Goal: Task Accomplishment & Management: Use online tool/utility

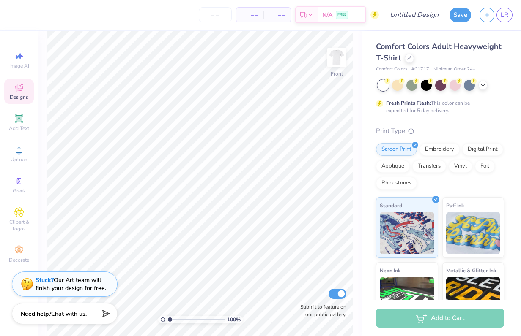
scroll to position [67, 0]
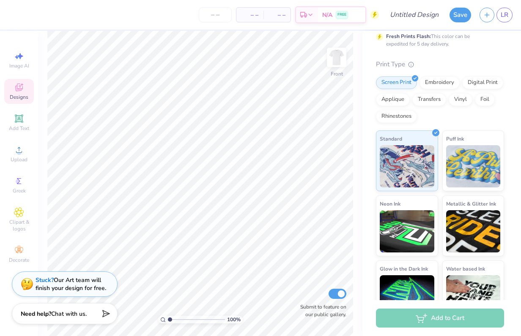
click at [35, 281] on strong "Stuck?" at bounding box center [44, 280] width 18 height 8
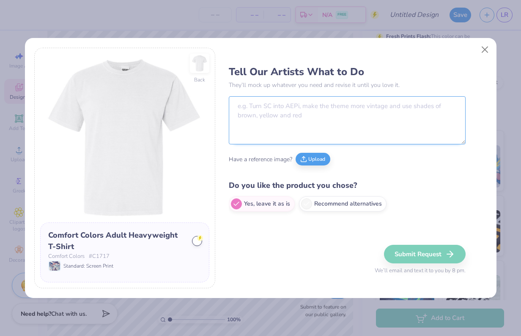
click at [258, 98] on textarea at bounding box center [347, 120] width 237 height 48
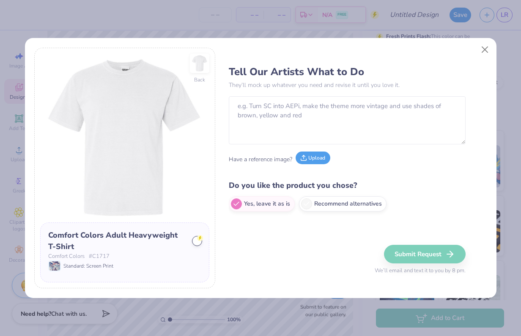
click at [314, 161] on button "Upload" at bounding box center [312, 158] width 35 height 13
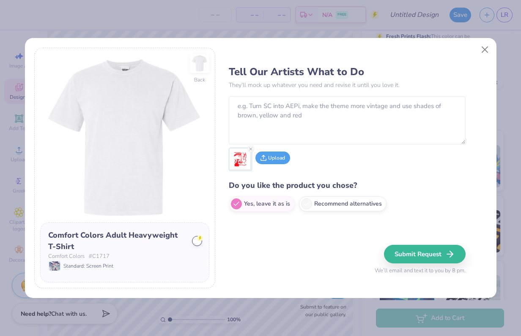
click at [269, 157] on button "Upload" at bounding box center [272, 158] width 35 height 13
click at [277, 149] on line at bounding box center [277, 149] width 3 height 3
click at [267, 160] on button "Upload" at bounding box center [272, 158] width 35 height 13
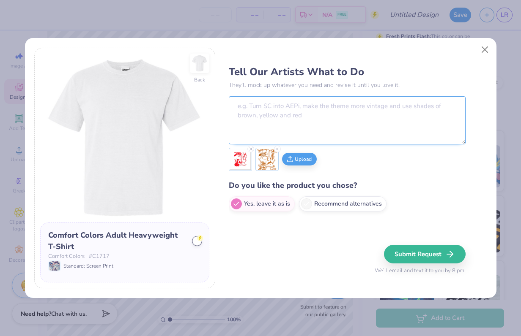
click at [286, 110] on textarea at bounding box center [347, 120] width 237 height 48
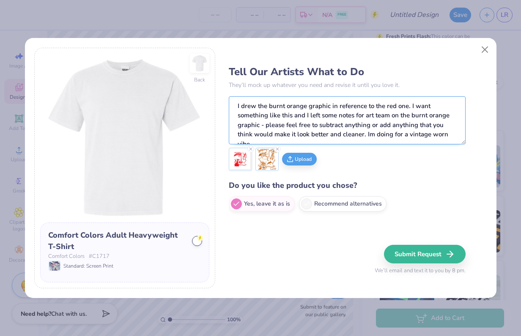
scroll to position [3, 0]
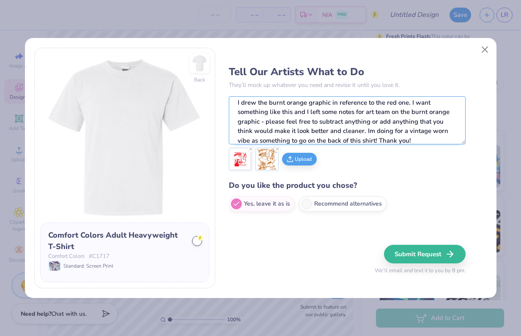
click at [378, 131] on textarea "I drew the burnt orange graphic in reference to the red one. I want something l…" at bounding box center [347, 120] width 237 height 48
drag, startPoint x: 259, startPoint y: 139, endPoint x: 252, endPoint y: 140, distance: 7.2
click at [252, 140] on textarea "I drew the burnt orange graphic in reference to the red one. I want something l…" at bounding box center [347, 120] width 237 height 48
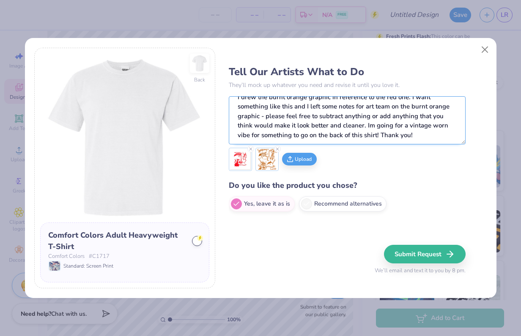
scroll to position [8, 0]
click at [239, 165] on img at bounding box center [240, 159] width 21 height 21
click at [423, 135] on textarea "I drew the burnt orange graphic in reference to the red one. I want something l…" at bounding box center [347, 120] width 237 height 48
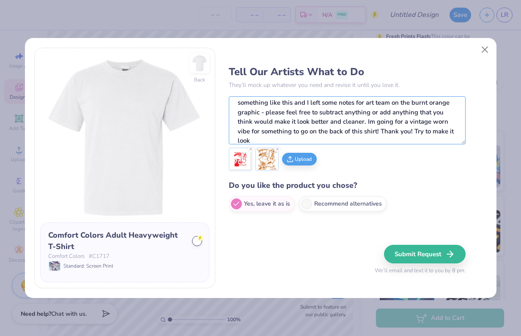
drag, startPoint x: 415, startPoint y: 130, endPoint x: 444, endPoint y: 147, distance: 33.0
click at [444, 147] on div "Tell Our Artists What to Do They’ll mock up whatever you need and revise it unt…" at bounding box center [347, 138] width 237 height 155
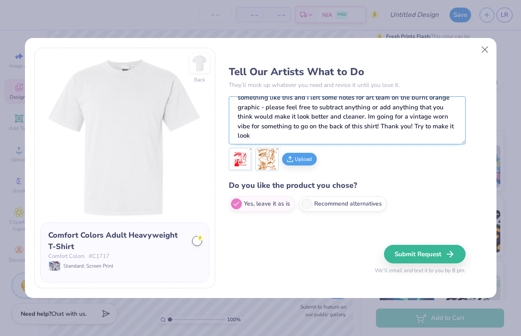
click at [424, 126] on textarea "I drew the burnt orange graphic in reference to the red one. I want something l…" at bounding box center [347, 120] width 237 height 48
drag, startPoint x: 415, startPoint y: 126, endPoint x: 438, endPoint y: 146, distance: 30.8
click at [438, 146] on div "Tell Our Artists What to Do They’ll mock up whatever you need and revise it unt…" at bounding box center [347, 138] width 237 height 155
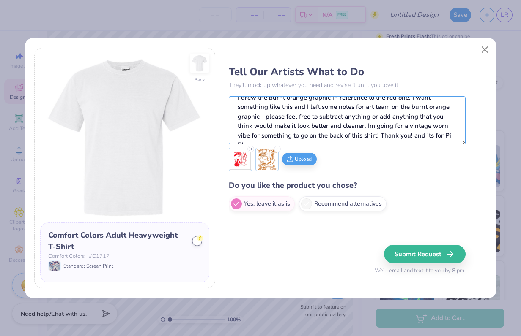
scroll to position [13, 0]
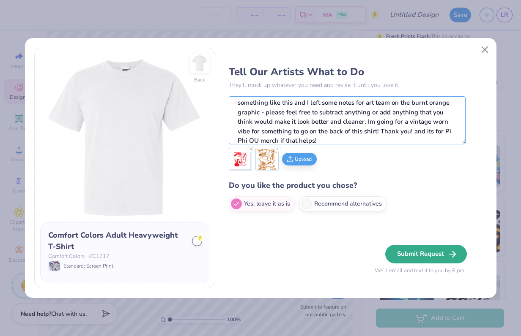
type textarea "I drew the burnt orange graphic in reference to the red one. I want something l…"
click at [425, 256] on button "Submit Request" at bounding box center [426, 254] width 82 height 19
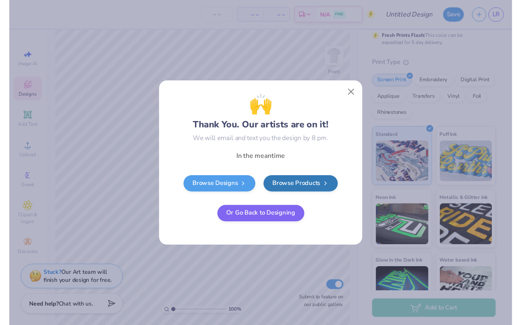
scroll to position [0, 0]
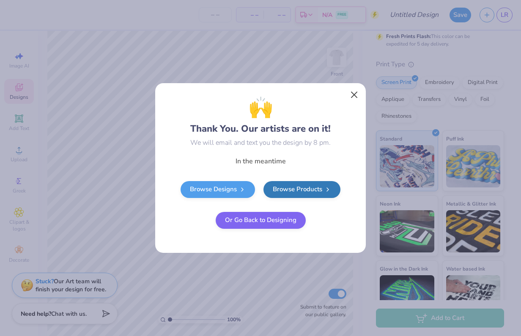
click at [352, 94] on button "Close" at bounding box center [354, 95] width 16 height 16
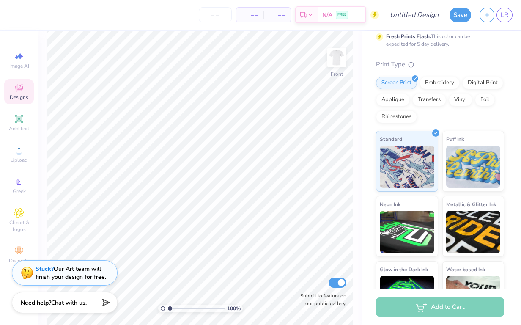
click at [62, 273] on div "Stuck? Our Art team will finish your design for free." at bounding box center [70, 273] width 71 height 16
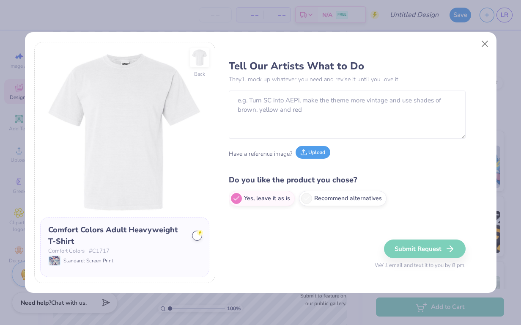
click at [308, 153] on button "Upload" at bounding box center [312, 152] width 35 height 13
click at [316, 154] on button "Upload" at bounding box center [312, 152] width 35 height 13
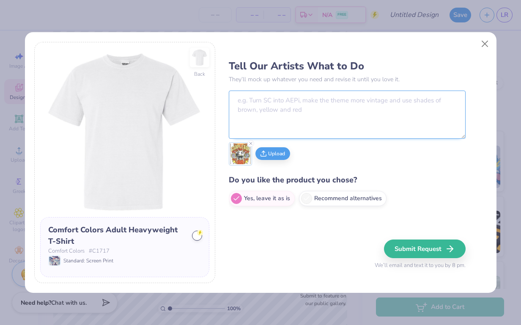
click at [305, 99] on textarea at bounding box center [347, 114] width 237 height 48
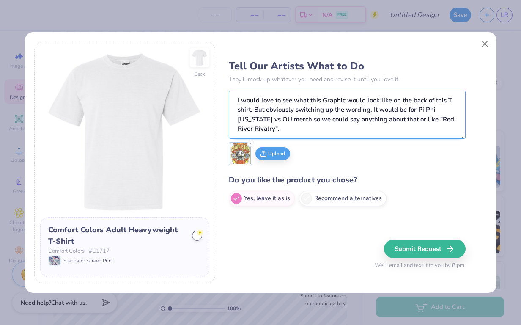
click at [327, 100] on textarea "I would love to see what this Graphic would look like on the back of this T shi…" at bounding box center [347, 114] width 237 height 48
click at [236, 111] on textarea "I would love to see what this graphic would look like on the back of this T shi…" at bounding box center [347, 114] width 237 height 48
click at [253, 112] on textarea "I would love to see what this graphic would look like on the back of this T - s…" at bounding box center [347, 114] width 237 height 48
click at [256, 111] on textarea "I would love to see what this graphic would look like on the back of this T - s…" at bounding box center [347, 114] width 237 height 48
click at [368, 112] on textarea "I would love to see what this graphic would look like on the back of this T - s…" at bounding box center [347, 114] width 237 height 48
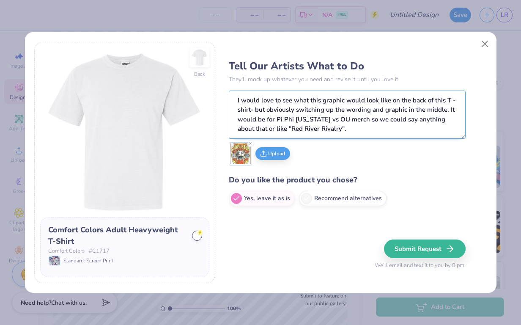
click at [453, 110] on textarea "I would love to see what this graphic would look like on the back of this T - s…" at bounding box center [347, 114] width 237 height 48
click at [320, 129] on textarea "I would love to see what this graphic would look like on the back of this T - s…" at bounding box center [347, 114] width 237 height 48
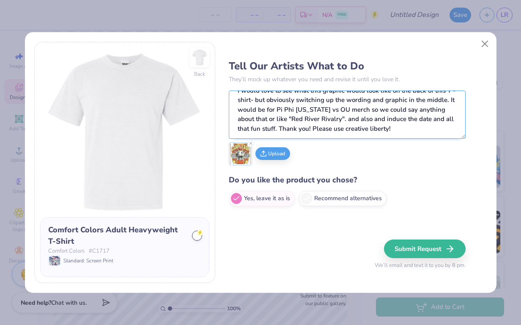
scroll to position [8, 0]
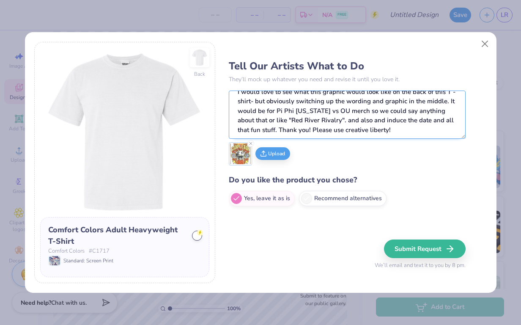
click at [315, 121] on textarea "I would love to see what this graphic would look like on the back of this T - s…" at bounding box center [347, 114] width 237 height 48
drag, startPoint x: 322, startPoint y: 129, endPoint x: 314, endPoint y: 130, distance: 8.5
click at [313, 130] on textarea "I would love to see what this graphic would look like on the back of this T - s…" at bounding box center [347, 114] width 237 height 48
click at [267, 129] on textarea "I would love to see what this graphic would look like on the back of this T - s…" at bounding box center [347, 114] width 237 height 48
drag, startPoint x: 364, startPoint y: 130, endPoint x: 350, endPoint y: 131, distance: 13.6
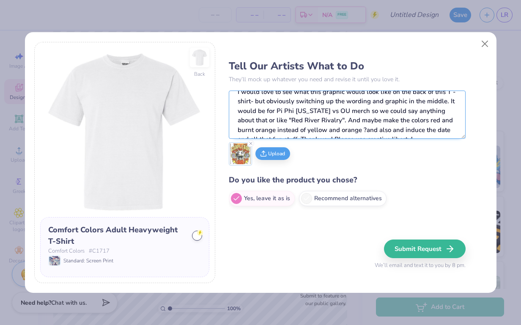
click at [350, 131] on textarea "I would love to see what this graphic would look like on the back of this T - s…" at bounding box center [347, 114] width 237 height 48
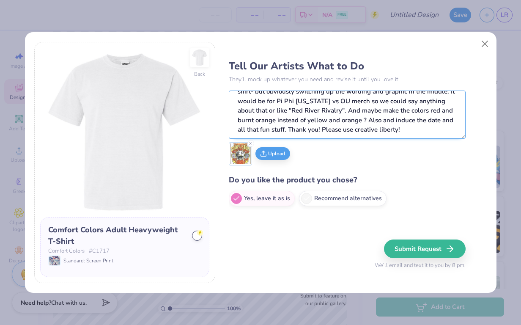
scroll to position [18, 0]
drag, startPoint x: 376, startPoint y: 120, endPoint x: 365, endPoint y: 120, distance: 11.8
click at [365, 120] on textarea "I would love to see what this graphic would look like on the back of this T - s…" at bounding box center [347, 114] width 237 height 48
click at [374, 121] on textarea "I would love to see what this graphic would look like on the back of this T - s…" at bounding box center [347, 114] width 237 height 48
click at [381, 121] on textarea "I would love to see what this graphic would look like on the back of this T - s…" at bounding box center [347, 114] width 237 height 48
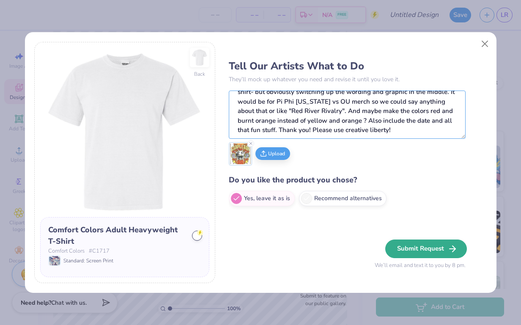
type textarea "I would love to see what this graphic would look like on the back of this T - s…"
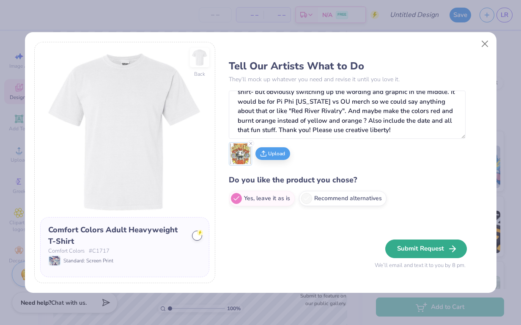
click at [423, 247] on button "Submit Request" at bounding box center [426, 248] width 82 height 19
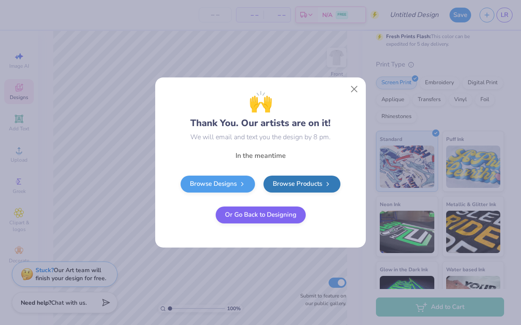
scroll to position [0, 0]
click at [356, 90] on button "Close" at bounding box center [354, 89] width 16 height 16
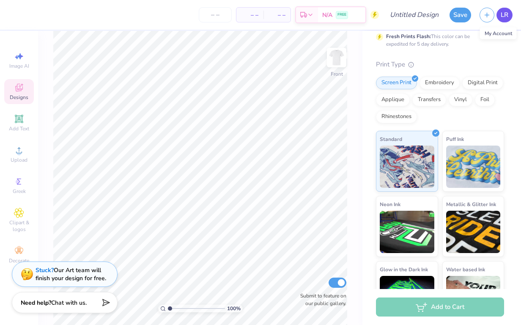
click at [505, 16] on span "LR" at bounding box center [504, 15] width 8 height 10
click at [509, 15] on link "LR" at bounding box center [504, 15] width 16 height 15
click at [503, 14] on span "LR" at bounding box center [504, 15] width 8 height 10
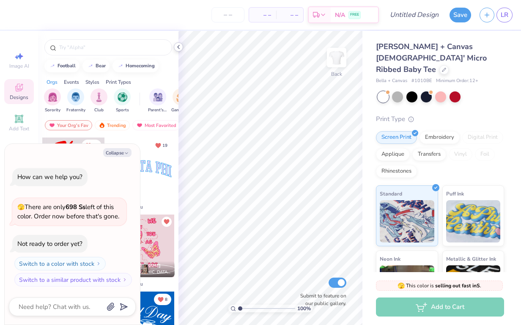
click at [177, 47] on icon at bounding box center [178, 47] width 7 height 7
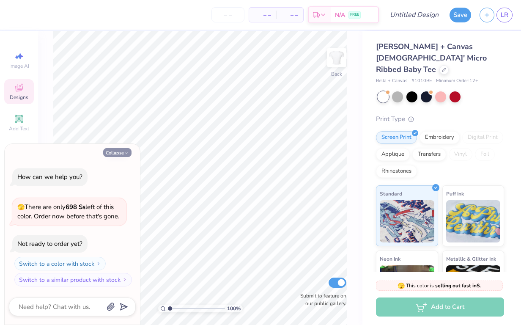
click at [123, 153] on button "Collapse" at bounding box center [117, 152] width 28 height 9
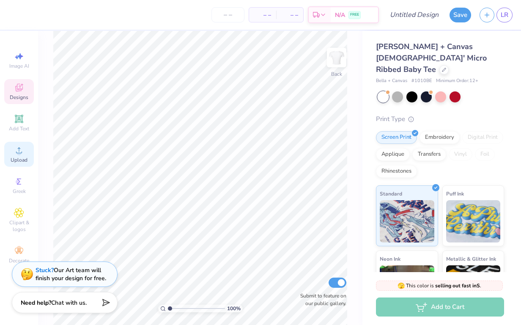
click at [17, 153] on icon at bounding box center [19, 150] width 6 height 6
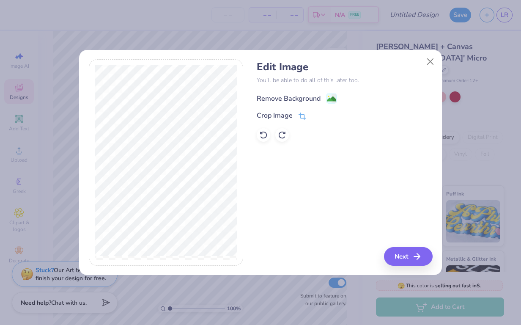
click at [309, 98] on div "Remove Background" at bounding box center [288, 98] width 64 height 10
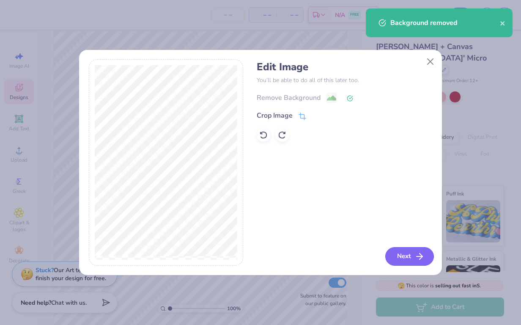
click at [405, 257] on button "Next" at bounding box center [409, 256] width 49 height 19
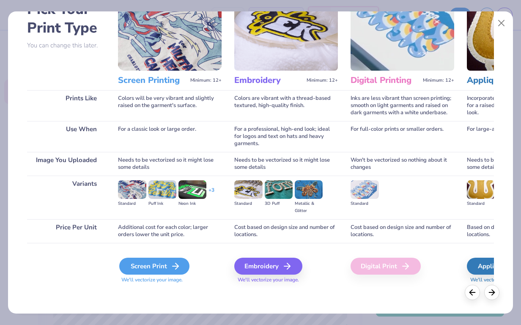
scroll to position [55, 0]
click at [363, 266] on div "Digital Print" at bounding box center [385, 265] width 70 height 17
click at [176, 266] on line at bounding box center [175, 266] width 6 height 0
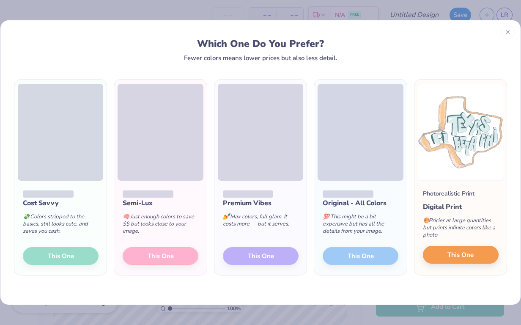
click at [452, 256] on span "This One" at bounding box center [460, 255] width 26 height 10
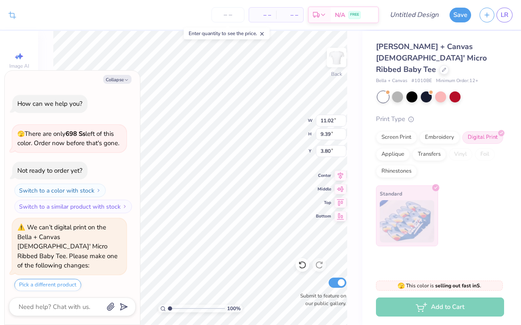
scroll to position [172, 0]
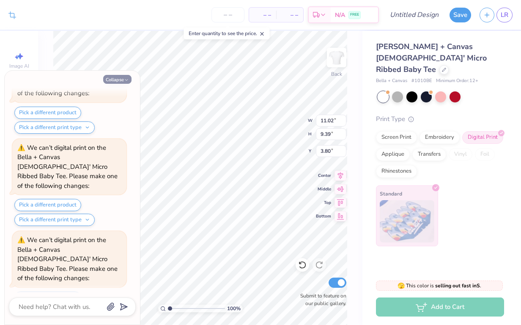
click at [127, 78] on icon "button" at bounding box center [126, 79] width 5 height 5
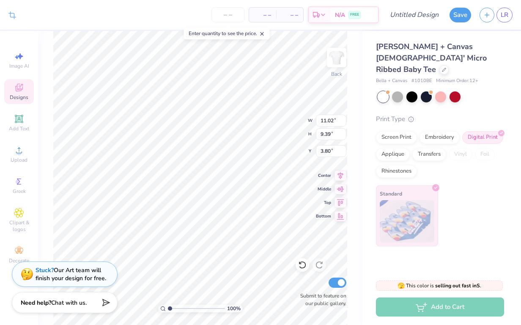
type textarea "x"
type input "8.43"
type input "7.18"
type input "6.01"
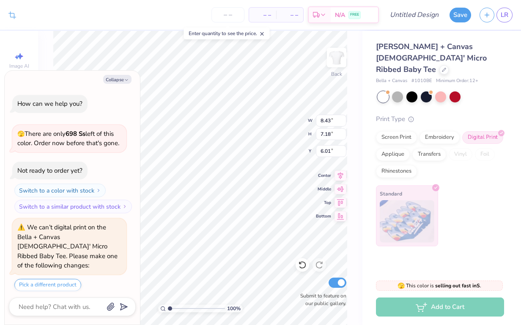
scroll to position [254, 0]
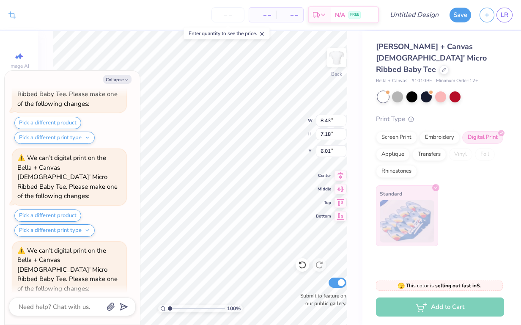
type textarea "x"
type input "2.35"
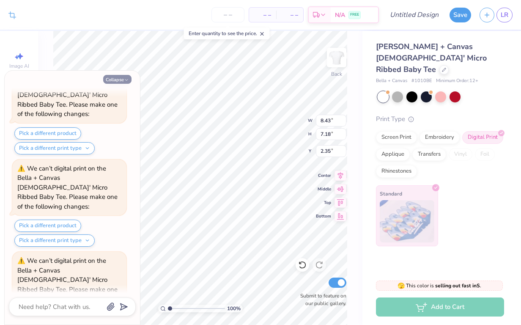
click at [124, 78] on icon "button" at bounding box center [126, 79] width 5 height 5
type textarea "x"
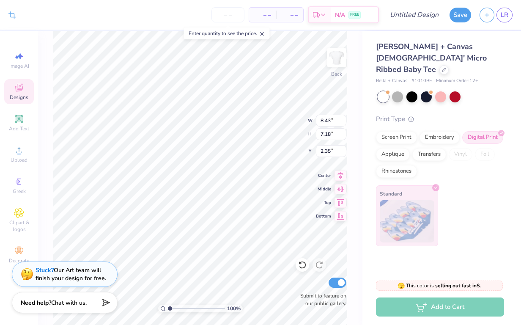
type input "2.61"
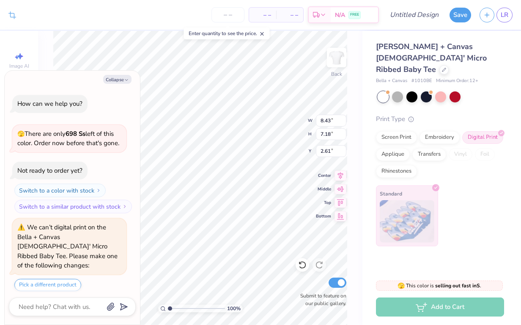
scroll to position [418, 0]
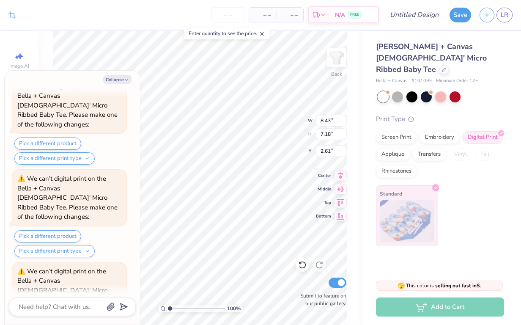
type textarea "x"
type input "8.64"
type input "7.36"
type input "2.44"
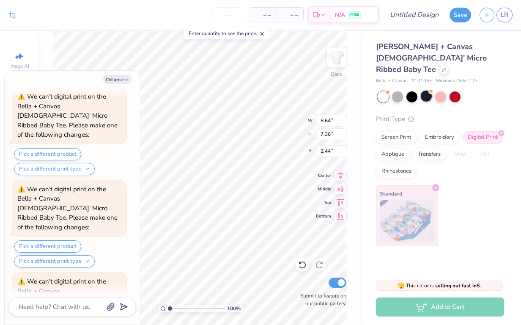
click at [421, 90] on div at bounding box center [425, 95] width 11 height 11
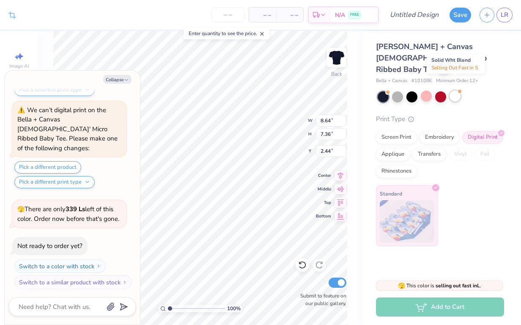
click at [452, 90] on div at bounding box center [454, 95] width 11 height 11
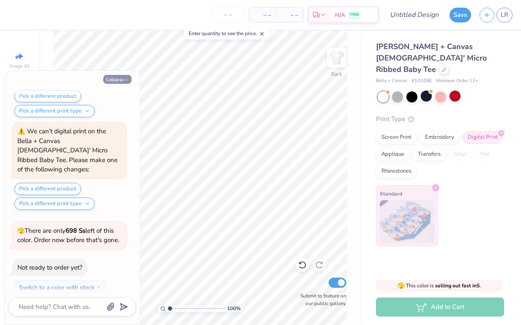
click at [125, 82] on icon "button" at bounding box center [126, 79] width 5 height 5
type textarea "x"
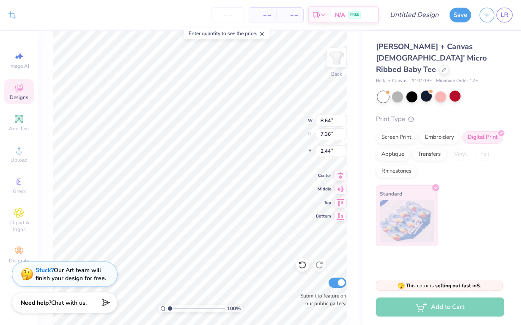
type input "4.73"
type input "4.03"
type input "5.77"
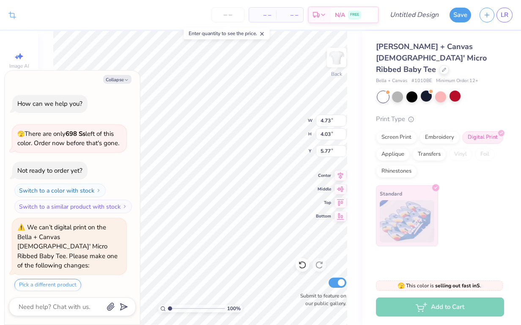
scroll to position [1109, 0]
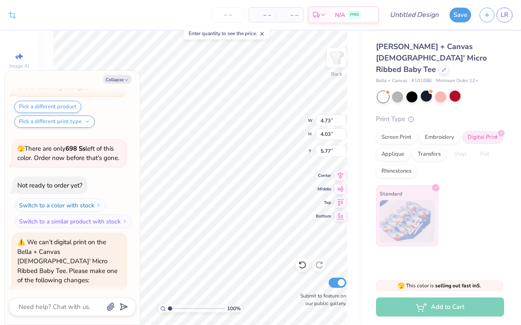
type textarea "x"
type input "2.19"
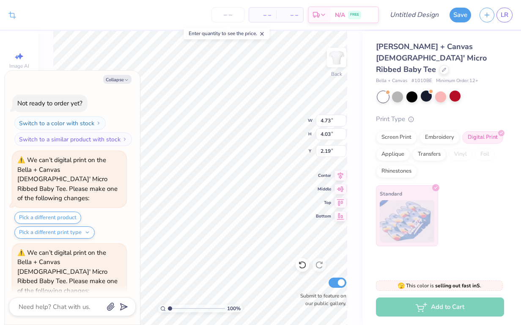
scroll to position [1273, 0]
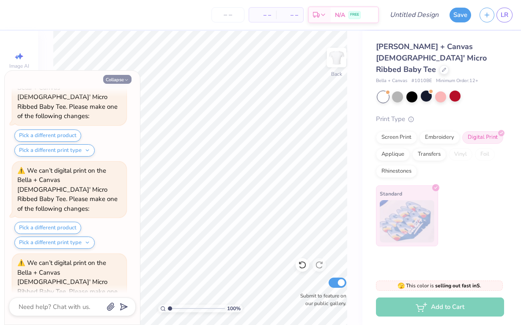
click at [121, 79] on button "Collapse" at bounding box center [117, 79] width 28 height 9
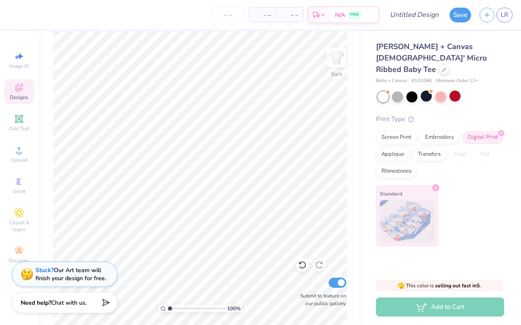
type textarea "x"
